Goal: Task Accomplishment & Management: Manage account settings

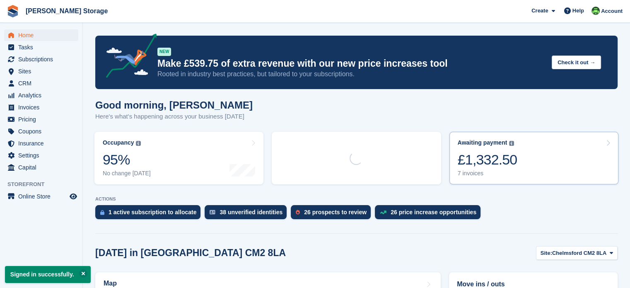
click at [496, 163] on div "£1,332.50" at bounding box center [488, 159] width 60 height 17
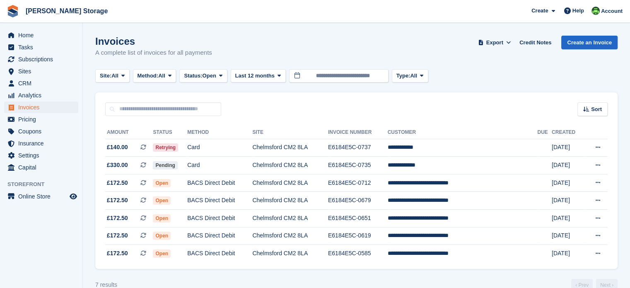
click at [237, 150] on td "Card" at bounding box center [219, 148] width 65 height 18
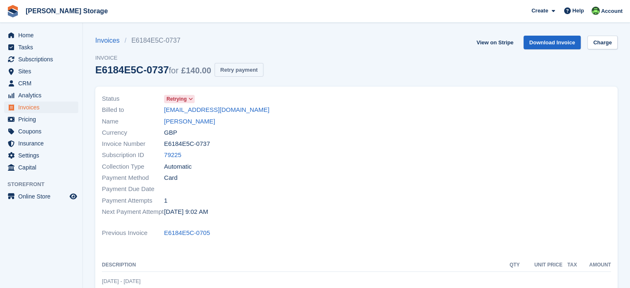
click at [232, 70] on button "Retry payment" at bounding box center [239, 70] width 49 height 14
click at [603, 46] on link "Charge" at bounding box center [603, 43] width 30 height 14
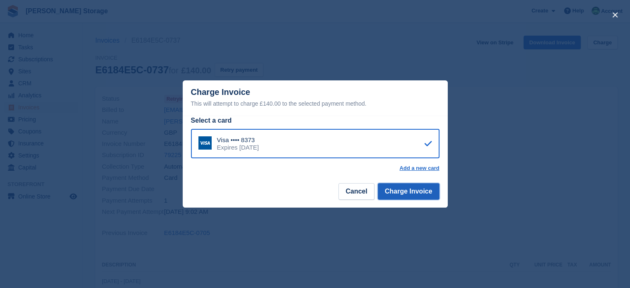
click at [404, 196] on button "Charge Invoice" at bounding box center [409, 191] width 62 height 17
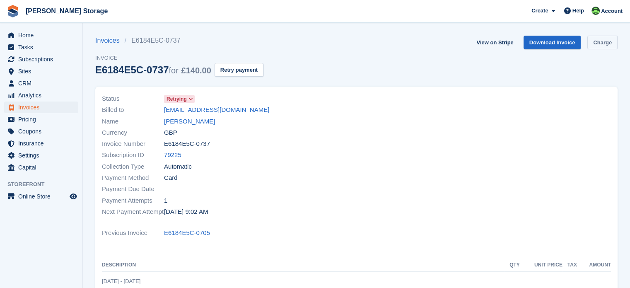
click at [600, 45] on link "Charge" at bounding box center [603, 43] width 30 height 14
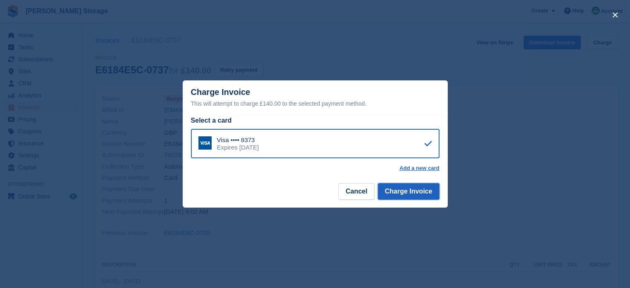
click at [417, 189] on button "Charge Invoice" at bounding box center [409, 191] width 62 height 17
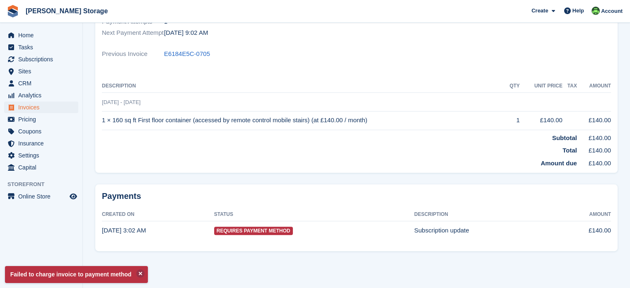
scroll to position [138, 0]
